Goal: Find specific page/section: Find specific page/section

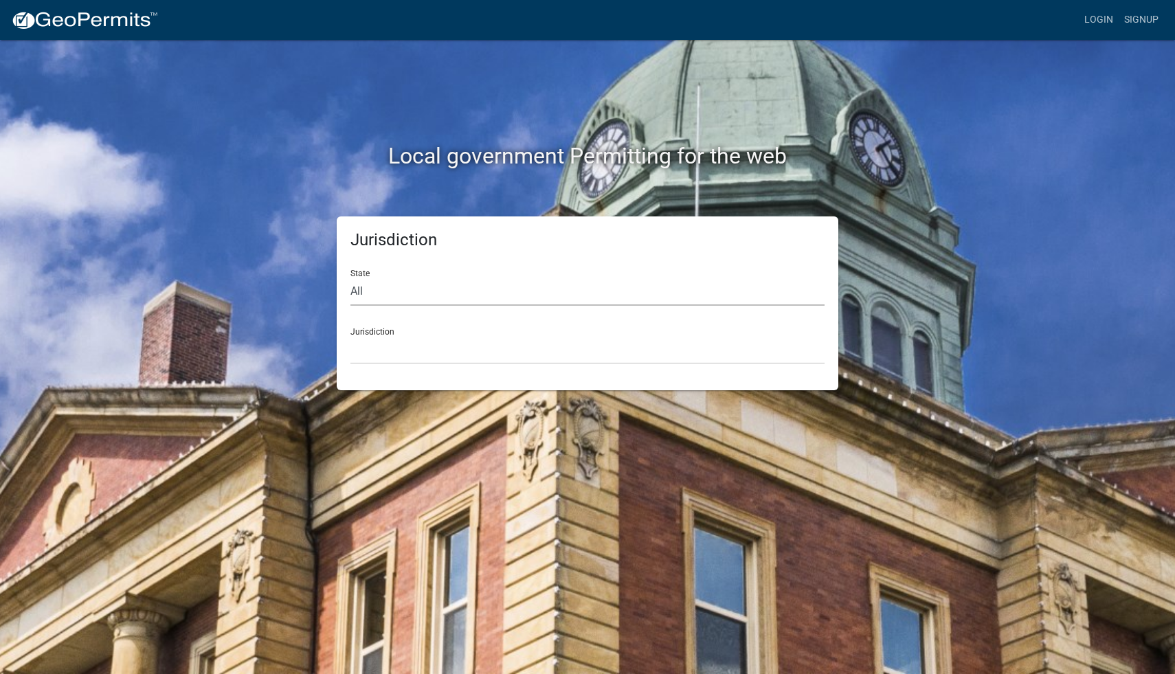
click at [397, 300] on select "All [US_STATE] [US_STATE] [US_STATE] [US_STATE] [US_STATE] [US_STATE] [US_STATE…" at bounding box center [587, 292] width 474 height 28
click at [350, 278] on select "All [US_STATE] [US_STATE] [US_STATE] [US_STATE] [US_STATE] [US_STATE] [US_STATE…" at bounding box center [587, 292] width 474 height 28
click at [393, 278] on select "All [US_STATE] [US_STATE] [US_STATE] [US_STATE] [US_STATE] [US_STATE] [US_STATE…" at bounding box center [587, 292] width 474 height 28
select select "[US_STATE]"
click at [350, 278] on select "All [US_STATE] [US_STATE] [US_STATE] [US_STATE] [US_STATE] [US_STATE] [US_STATE…" at bounding box center [587, 292] width 474 height 28
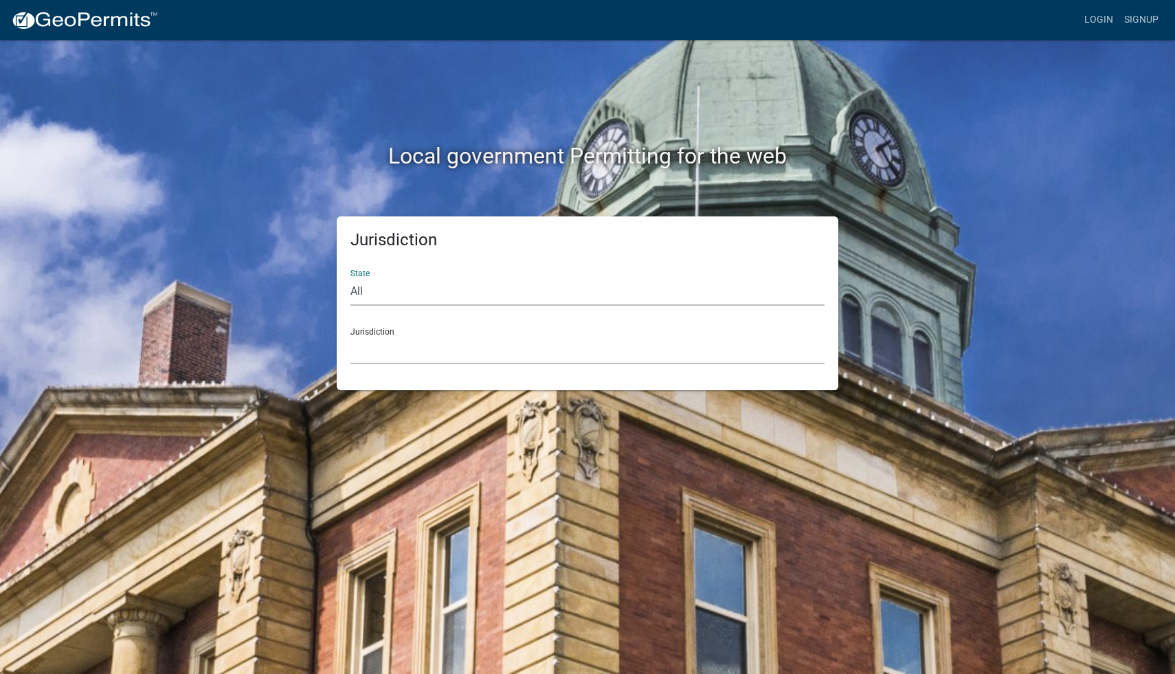
click at [391, 350] on select "[GEOGRAPHIC_DATA], [US_STATE]" at bounding box center [587, 350] width 474 height 28
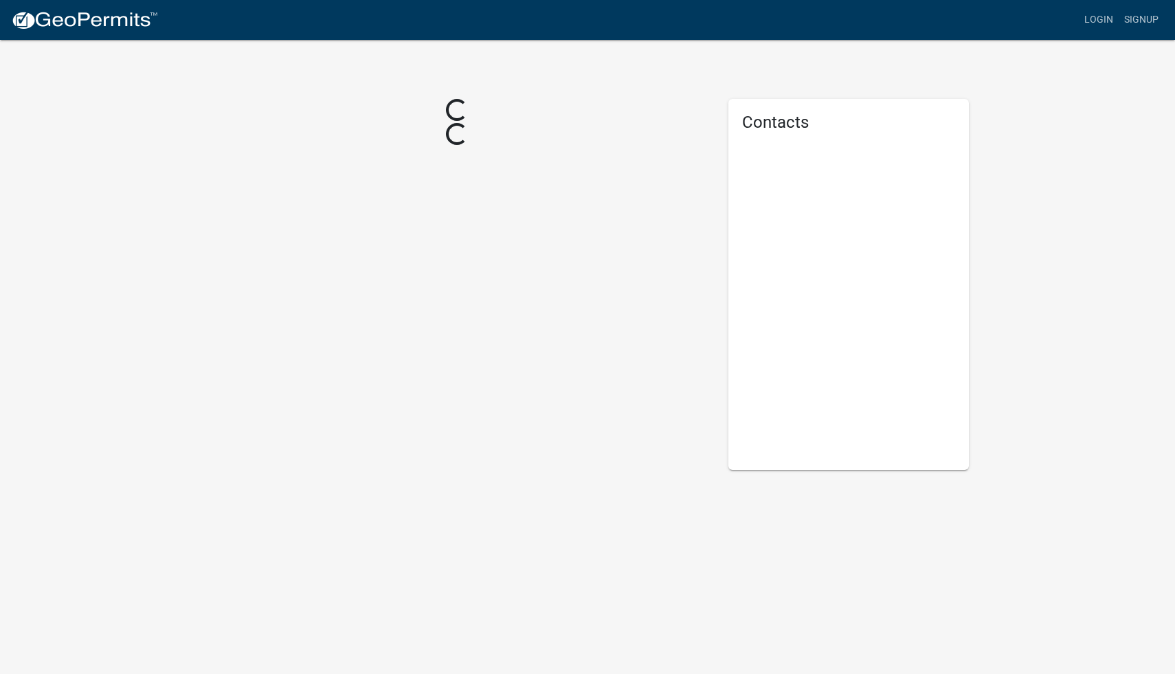
click at [645, 463] on div "Loading... Loading..." at bounding box center [457, 284] width 522 height 371
